Goal: Obtain resource: Download file/media

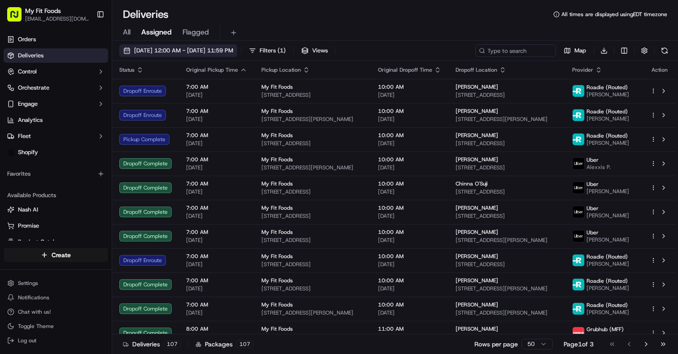
click at [134, 50] on button "[DATE] 12:00 AM - [DATE] 11:59 PM" at bounding box center [178, 50] width 118 height 13
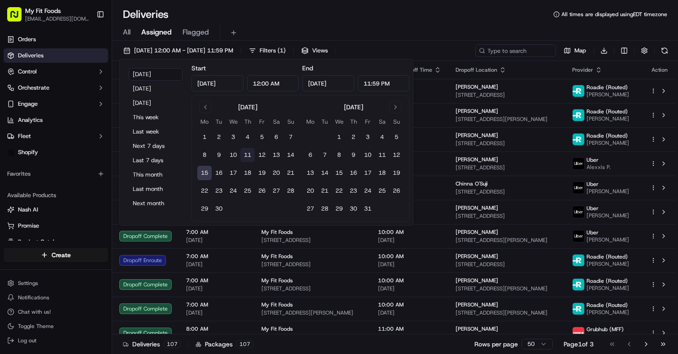
click at [248, 156] on button "11" at bounding box center [247, 155] width 14 height 14
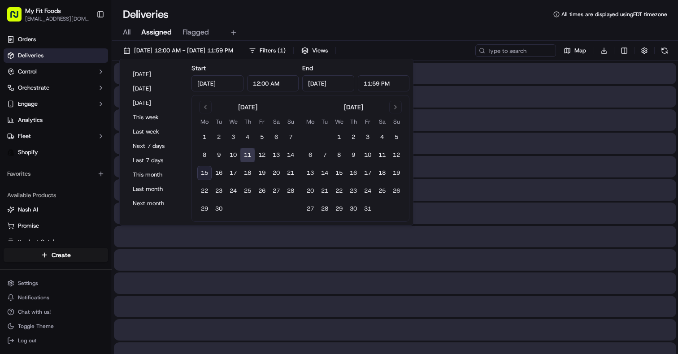
type input "[DATE]"
click at [248, 156] on button "11" at bounding box center [247, 155] width 14 height 14
click at [407, 18] on div "Deliveries All times are displayed using EDT timezone" at bounding box center [395, 14] width 566 height 14
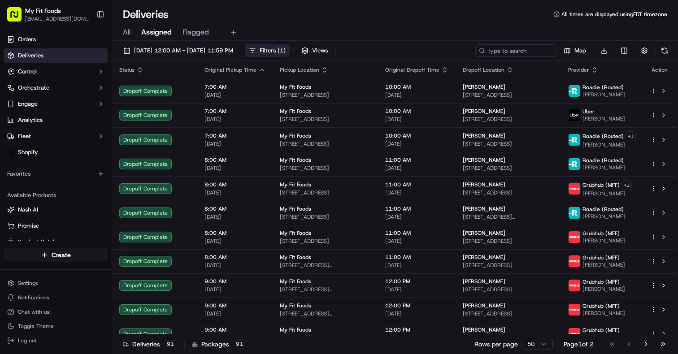
click at [290, 56] on button "Filters ( 1 )" at bounding box center [267, 50] width 45 height 13
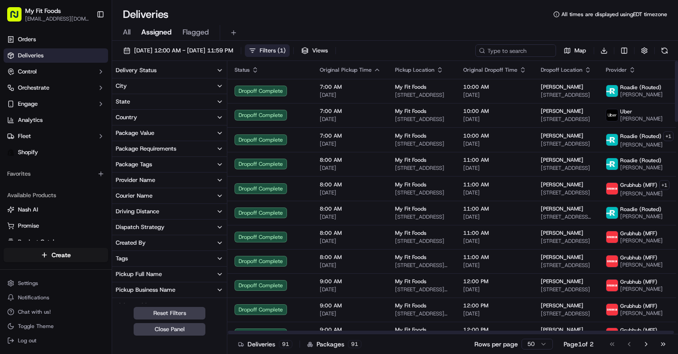
click at [194, 72] on button "Delivery Status" at bounding box center [169, 70] width 115 height 15
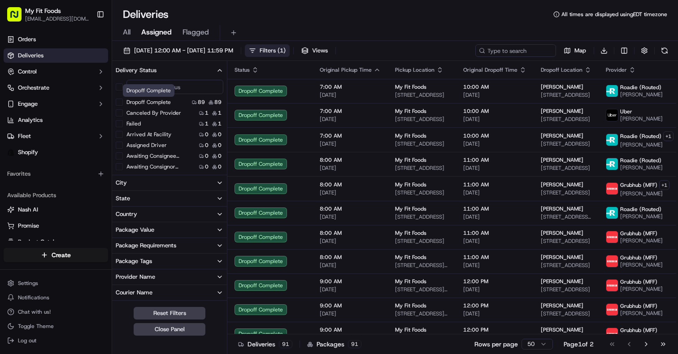
click at [169, 100] on label "Dropoff Complete" at bounding box center [149, 102] width 44 height 7
click at [123, 100] on button "Dropoff Complete" at bounding box center [119, 102] width 7 height 7
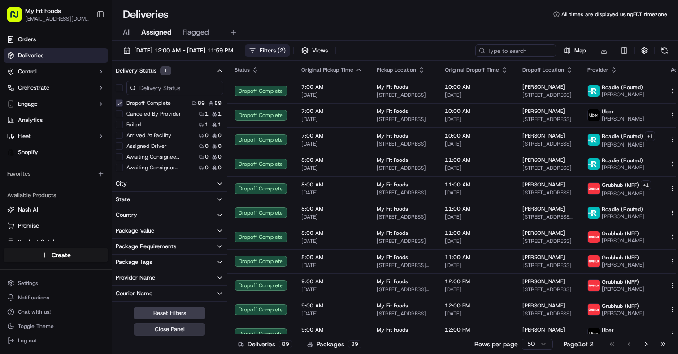
click at [166, 327] on button "Close Panel" at bounding box center [170, 329] width 72 height 13
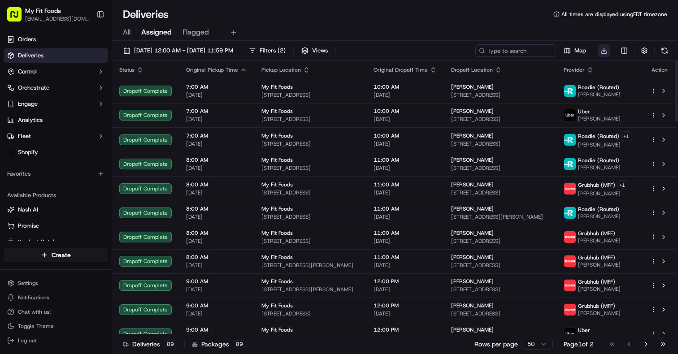
click at [602, 50] on html "My Fit Foods [EMAIL_ADDRESS][DOMAIN_NAME] Toggle Sidebar Orders Deliveries Cont…" at bounding box center [339, 177] width 678 height 354
click at [587, 86] on span "Completed Report" at bounding box center [577, 83] width 44 height 7
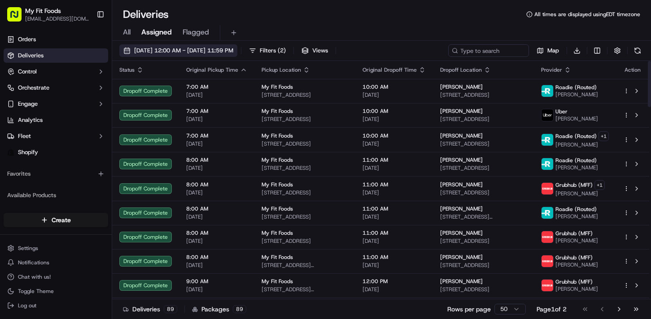
click at [142, 53] on span "[DATE] 12:00 AM - [DATE] 11:59 PM" at bounding box center [183, 51] width 99 height 8
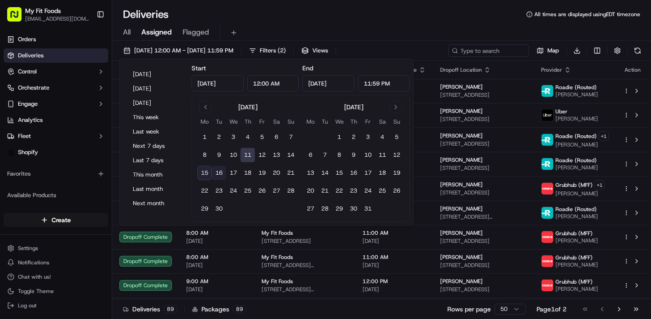
click at [218, 171] on button "16" at bounding box center [219, 173] width 14 height 14
type input "[DATE]"
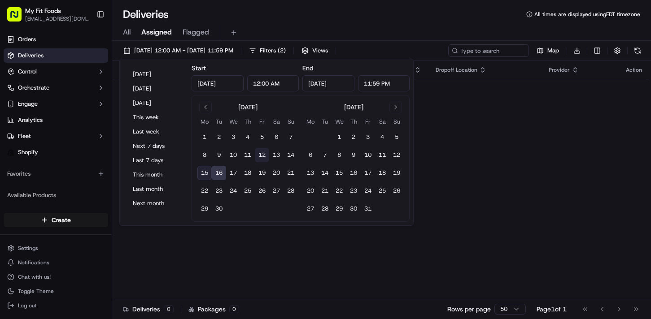
click at [262, 154] on button "12" at bounding box center [262, 155] width 14 height 14
type input "[DATE]"
click at [262, 154] on button "12" at bounding box center [262, 155] width 14 height 14
type input "[DATE]"
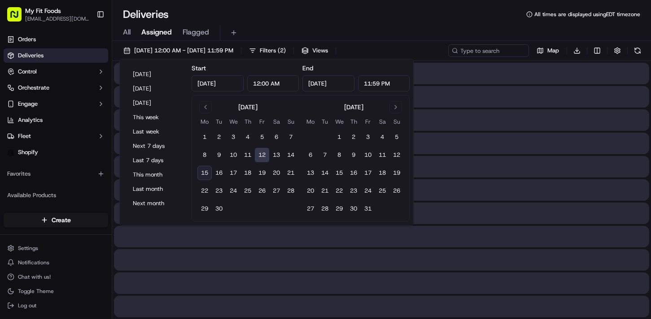
click at [262, 154] on button "12" at bounding box center [262, 155] width 14 height 14
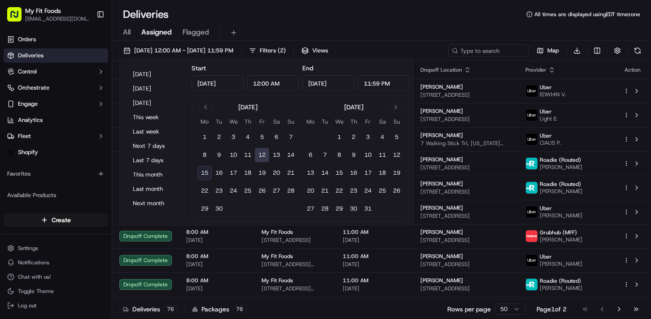
click at [371, 15] on div "Deliveries All times are displayed using EDT timezone" at bounding box center [381, 14] width 539 height 14
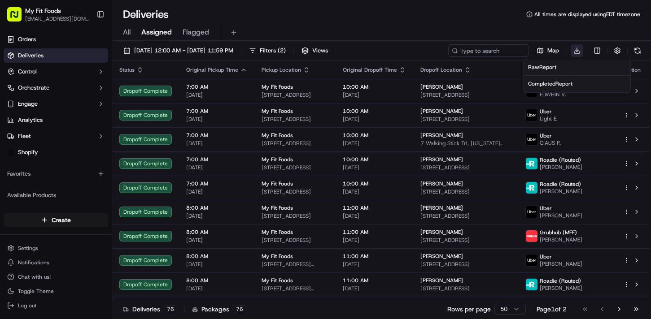
click at [574, 52] on html "My Fit Foods [EMAIL_ADDRESS][DOMAIN_NAME] Toggle Sidebar Orders Deliveries Cont…" at bounding box center [325, 159] width 651 height 319
click at [564, 86] on span "Completed Report" at bounding box center [550, 83] width 44 height 7
click at [484, 14] on div "Deliveries All times are displayed using EDT timezone" at bounding box center [381, 14] width 539 height 14
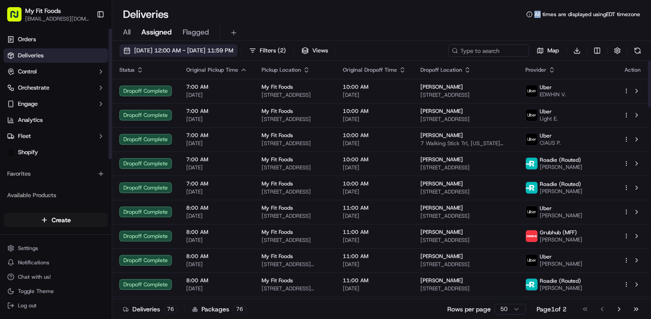
click at [130, 53] on button "[DATE] 12:00 AM - [DATE] 11:59 PM" at bounding box center [178, 50] width 118 height 13
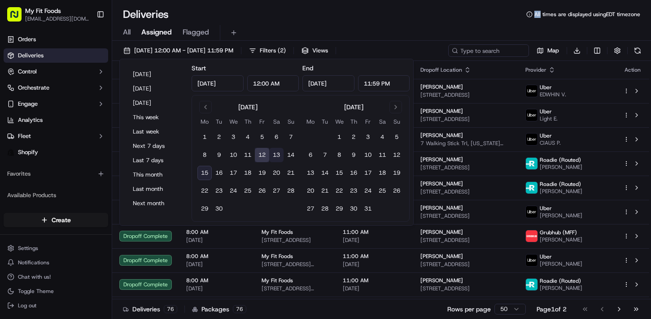
click at [278, 156] on button "13" at bounding box center [276, 155] width 14 height 14
type input "[DATE]"
click at [278, 156] on button "13" at bounding box center [276, 155] width 14 height 14
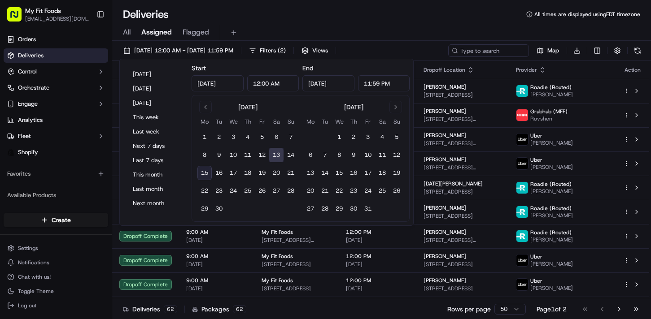
click at [427, 11] on div "Deliveries All times are displayed using EDT timezone" at bounding box center [381, 14] width 539 height 14
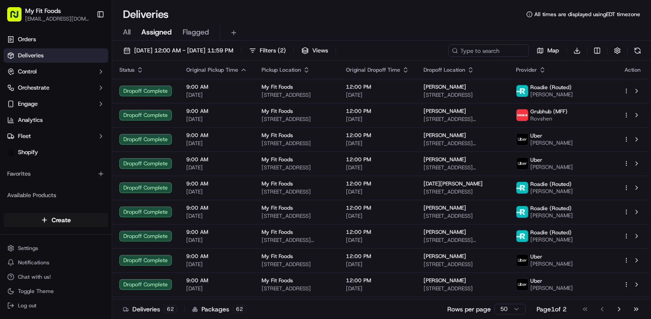
click at [570, 51] on div "Map Download" at bounding box center [546, 50] width 196 height 13
click at [579, 52] on html "My Fit Foods [EMAIL_ADDRESS][DOMAIN_NAME] Toggle Sidebar Orders Deliveries Cont…" at bounding box center [325, 159] width 651 height 319
click at [558, 82] on span "Completed Report" at bounding box center [550, 83] width 44 height 7
click at [479, 18] on div "Deliveries All times are displayed using EDT timezone" at bounding box center [381, 14] width 539 height 14
click at [170, 50] on span "[DATE] 12:00 AM - [DATE] 11:59 PM" at bounding box center [183, 51] width 99 height 8
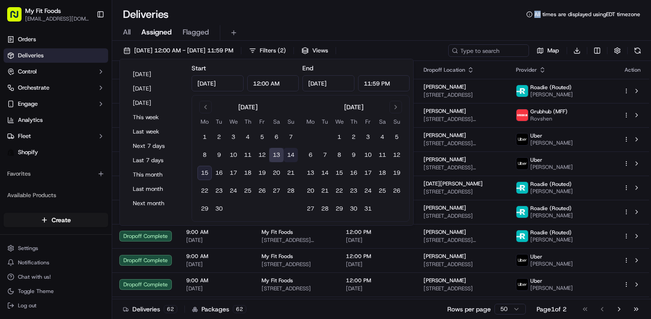
click at [289, 156] on button "14" at bounding box center [291, 155] width 14 height 14
type input "[DATE]"
click at [289, 156] on button "14" at bounding box center [291, 155] width 14 height 14
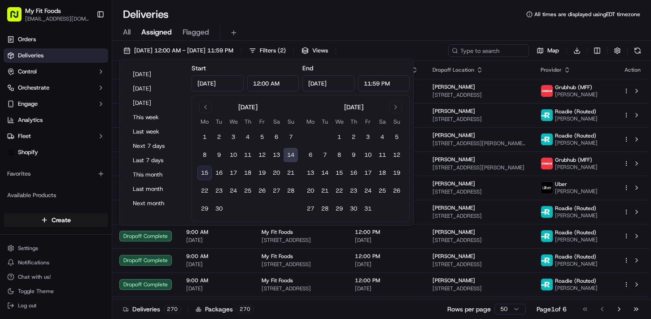
click at [406, 23] on div "All Assigned Flagged" at bounding box center [381, 31] width 539 height 19
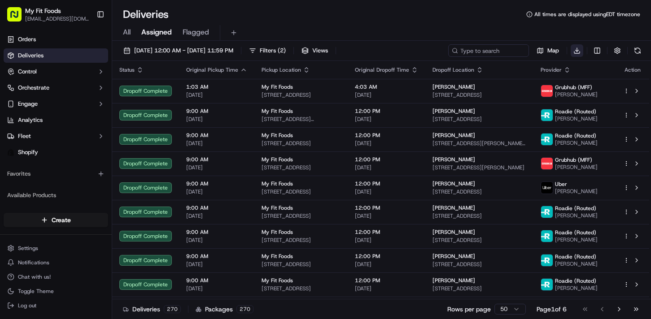
click at [576, 47] on html "My Fit Foods [EMAIL_ADDRESS][DOMAIN_NAME] Toggle Sidebar Orders Deliveries Cont…" at bounding box center [325, 159] width 651 height 319
click at [566, 85] on span "Completed Report" at bounding box center [550, 83] width 44 height 7
click at [479, 28] on div "All Assigned Flagged" at bounding box center [381, 33] width 539 height 16
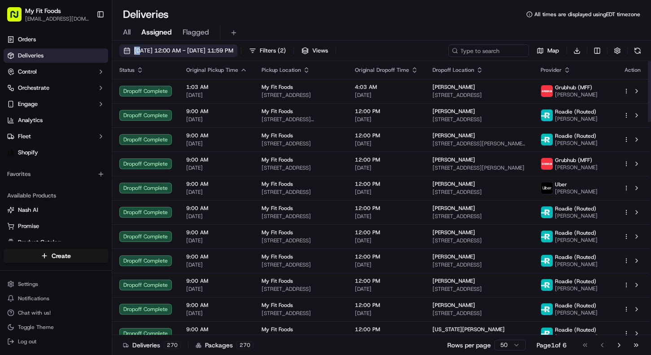
click at [122, 51] on button "[DATE] 12:00 AM - [DATE] 11:59 PM" at bounding box center [178, 50] width 118 height 13
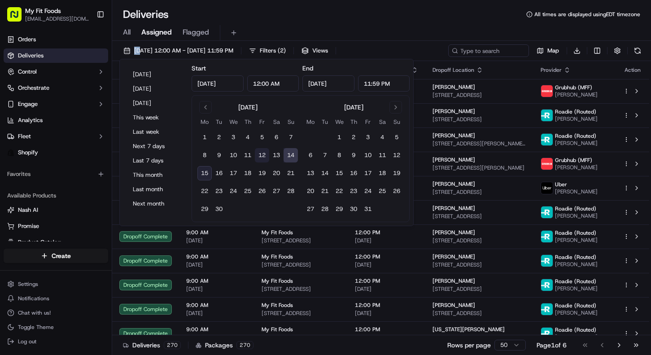
click at [263, 156] on button "12" at bounding box center [262, 155] width 14 height 14
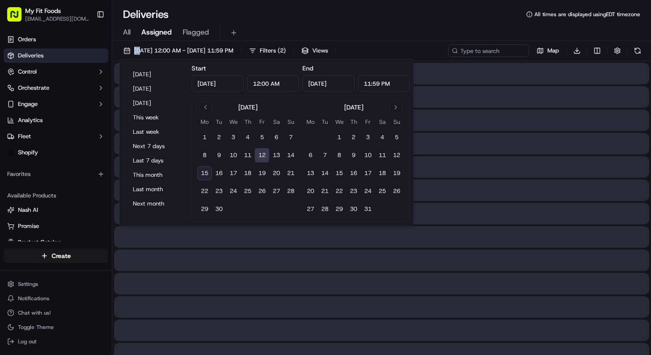
type input "[DATE]"
click at [263, 156] on button "12" at bounding box center [262, 155] width 14 height 14
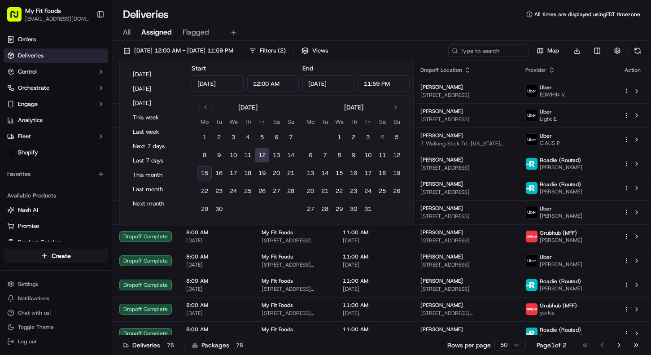
click at [406, 8] on div "Deliveries All times are displayed using EDT timezone" at bounding box center [381, 14] width 539 height 14
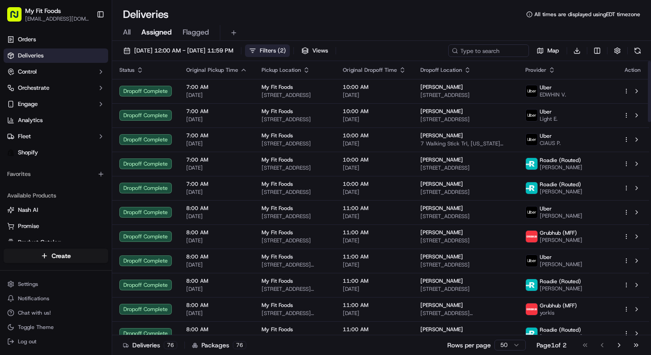
click at [286, 54] on span "Filters ( 2 )" at bounding box center [273, 51] width 26 height 8
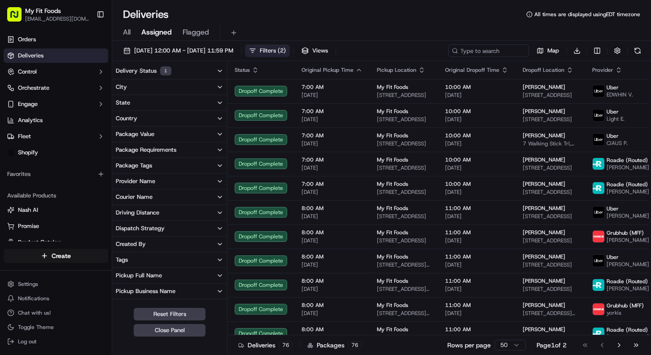
click at [140, 166] on div "Package Tags" at bounding box center [134, 166] width 36 height 8
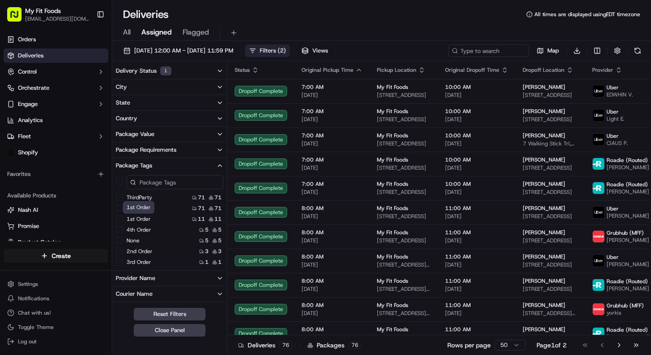
click at [149, 220] on label "1st Order" at bounding box center [139, 218] width 24 height 7
click at [123, 220] on Order "1st Order" at bounding box center [119, 218] width 7 height 7
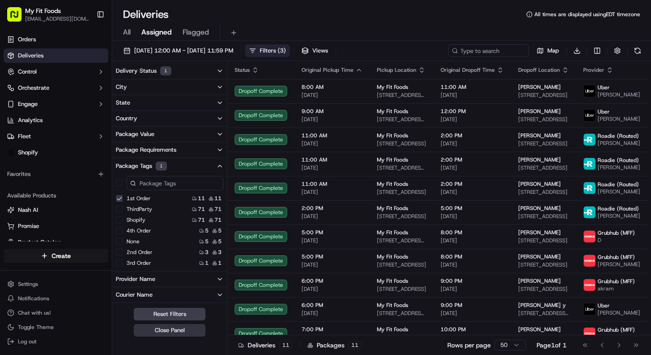
click at [161, 332] on button "Close Panel" at bounding box center [170, 330] width 72 height 13
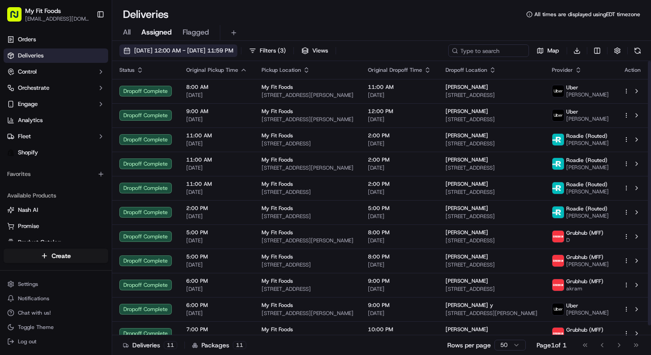
click at [157, 51] on span "[DATE] 12:00 AM - [DATE] 11:59 PM" at bounding box center [183, 51] width 99 height 8
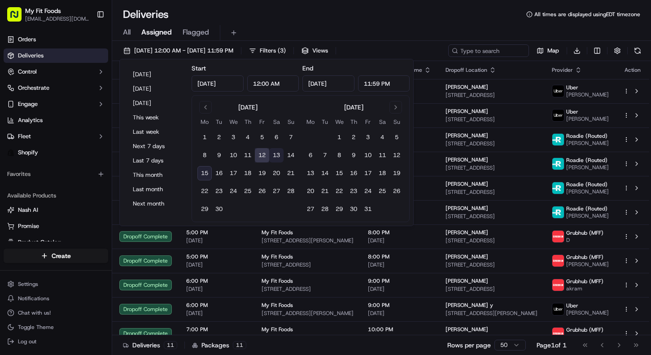
click at [277, 159] on button "13" at bounding box center [276, 155] width 14 height 14
type input "[DATE]"
click at [277, 159] on button "13" at bounding box center [276, 155] width 14 height 14
type input "[DATE]"
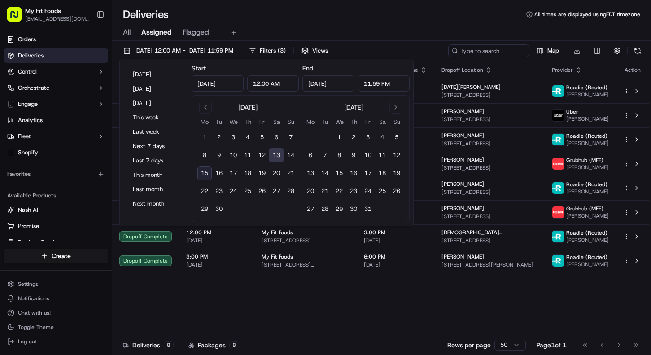
click at [277, 159] on button "13" at bounding box center [276, 155] width 14 height 14
click at [275, 307] on div "Status Original Pickup Time Pickup Location Original Dropoff Time Dropoff Locat…" at bounding box center [380, 198] width 537 height 274
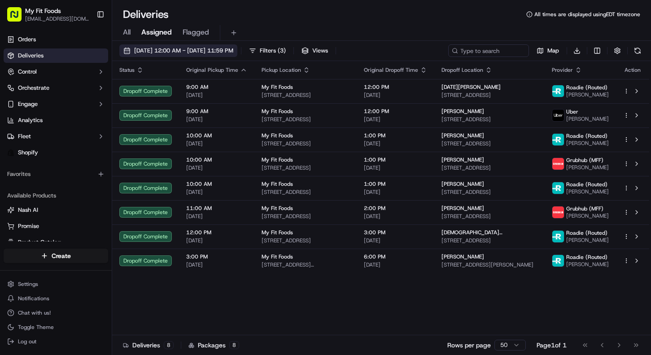
click at [133, 49] on button "[DATE] 12:00 AM - [DATE] 11:59 PM" at bounding box center [178, 50] width 118 height 13
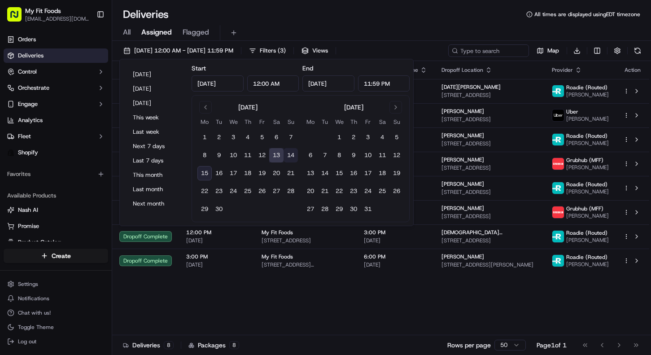
click at [288, 155] on button "14" at bounding box center [291, 155] width 14 height 14
type input "[DATE]"
click at [288, 155] on button "14" at bounding box center [291, 155] width 14 height 14
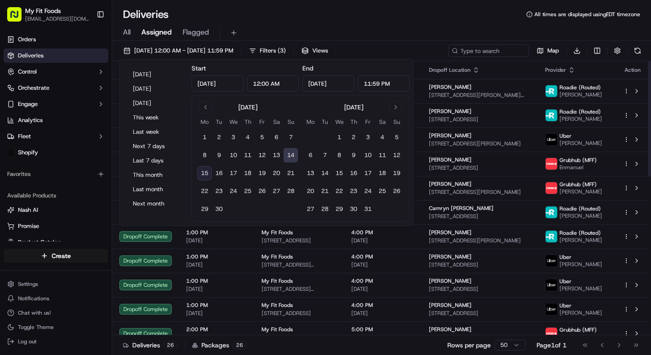
click at [429, 44] on div "[DATE] 12:00 AM - [DATE] 11:59 PM Filters ( 3 ) Views Map Download" at bounding box center [381, 52] width 539 height 17
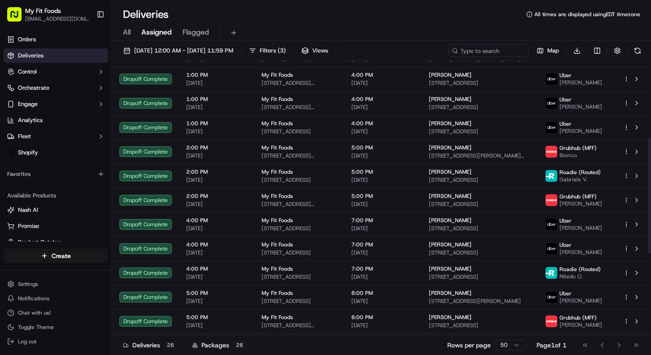
scroll to position [374, 0]
